Goal: Navigation & Orientation: Find specific page/section

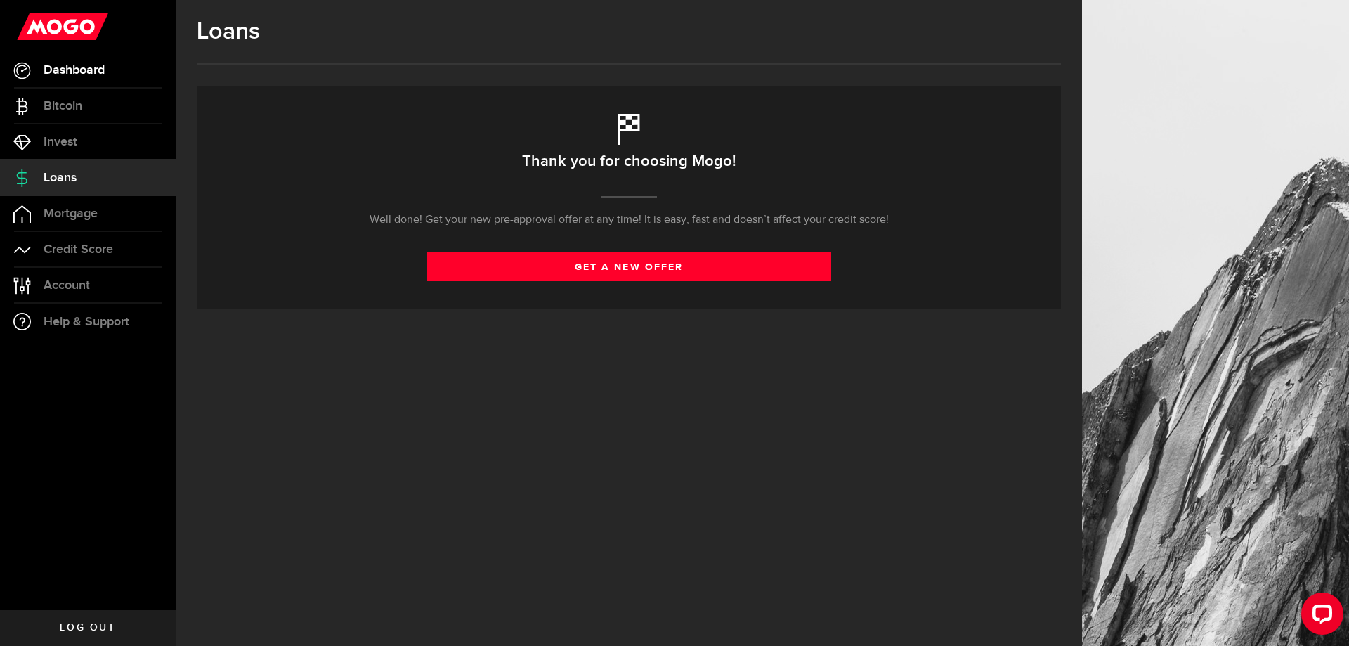
click at [69, 72] on span "Dashboard" at bounding box center [74, 70] width 61 height 13
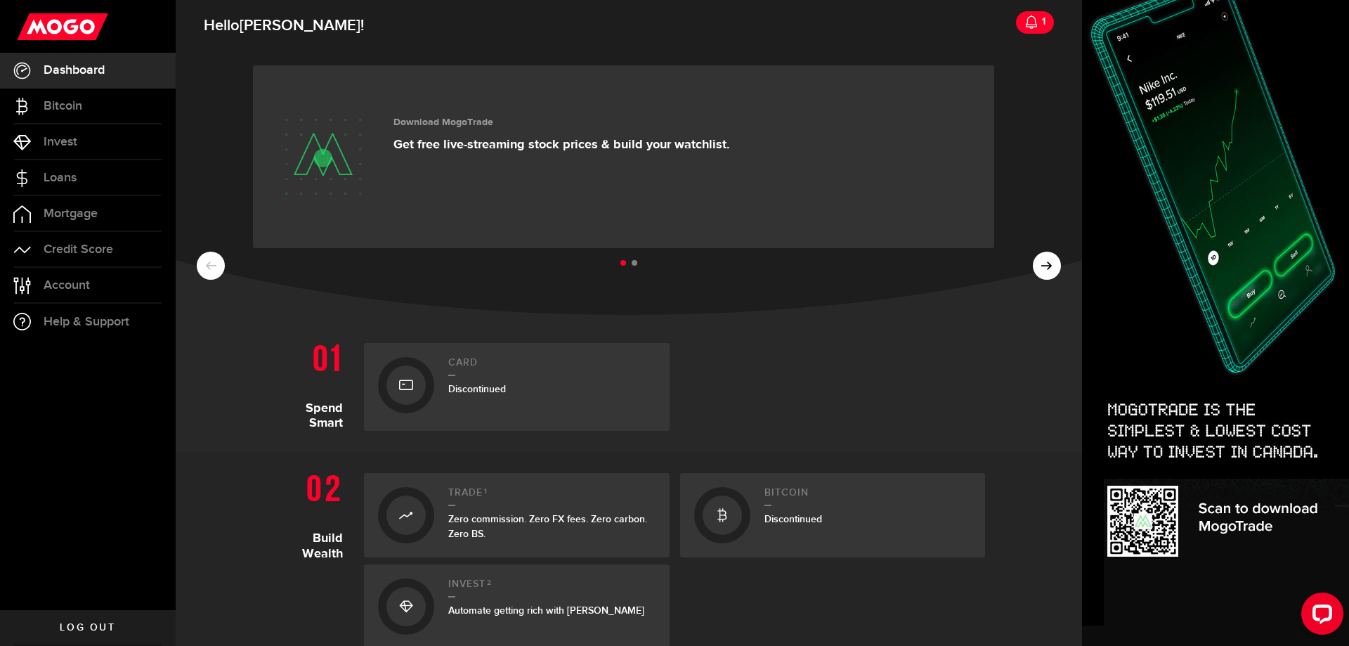
click at [1024, 24] on icon at bounding box center [1031, 22] width 14 height 14
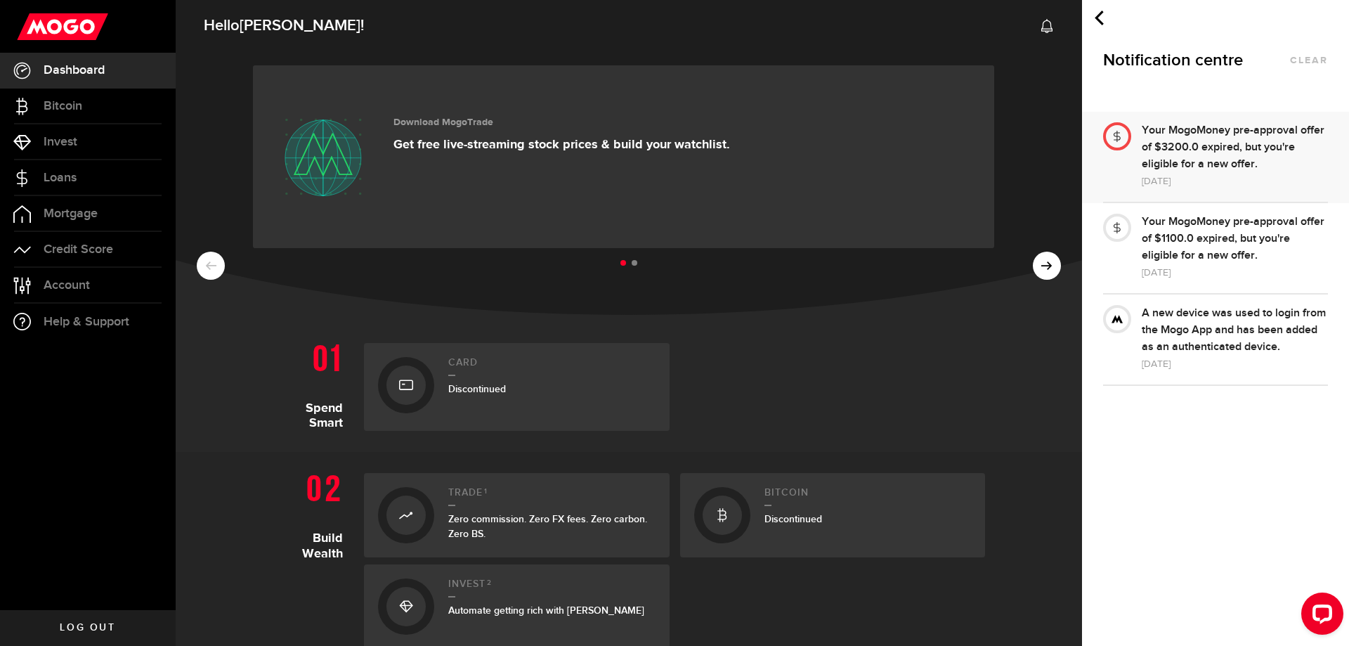
click at [1099, 17] on icon at bounding box center [1099, 18] width 15 height 15
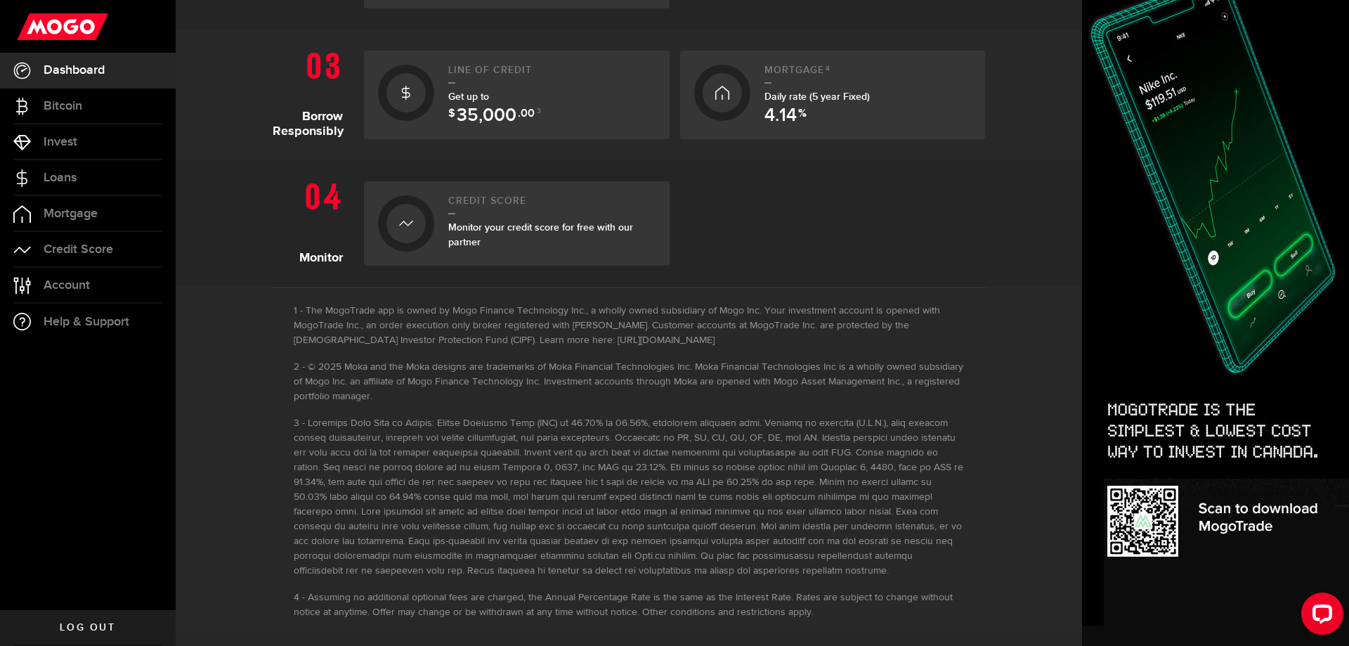
scroll to position [647, 0]
